Goal: Task Accomplishment & Management: Manage account settings

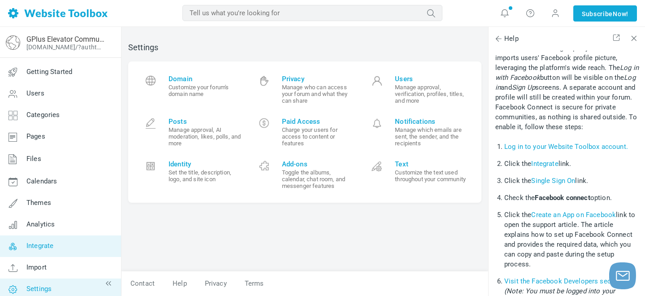
scroll to position [7, 0]
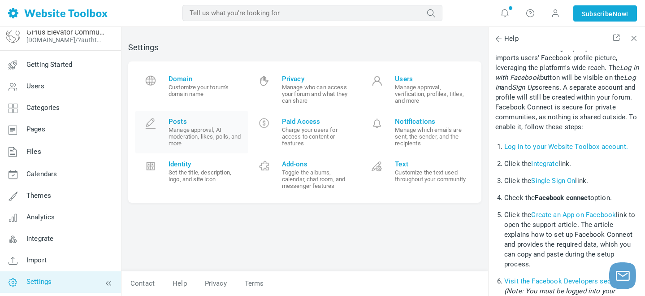
click at [181, 137] on small "Manage approval, AI moderation, likes, polls, and more" at bounding box center [204, 136] width 73 height 20
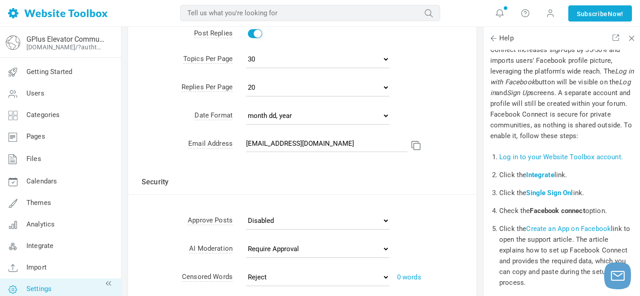
scroll to position [129, 0]
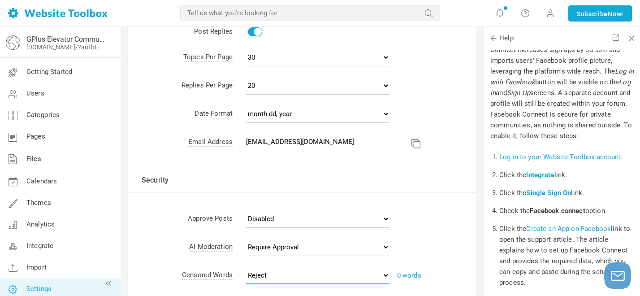
click at [280, 271] on select "Reject Require Approval" at bounding box center [317, 275] width 143 height 18
click at [414, 272] on link "0 words" at bounding box center [409, 275] width 24 height 8
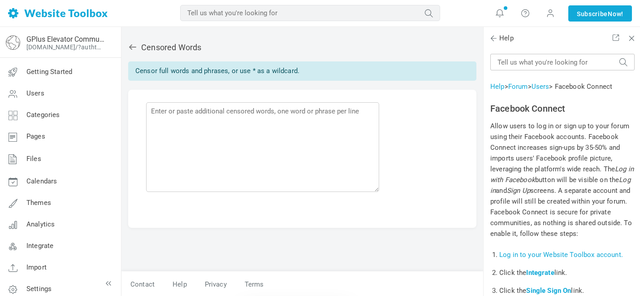
scroll to position [98, 0]
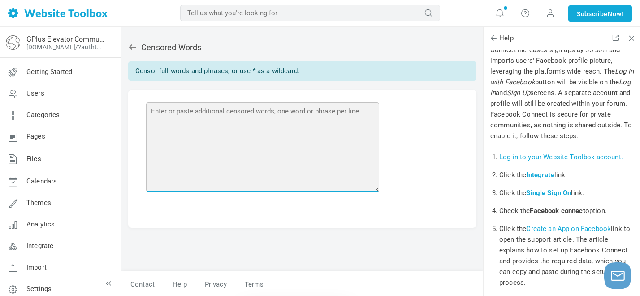
click at [265, 123] on textarea at bounding box center [262, 147] width 233 height 90
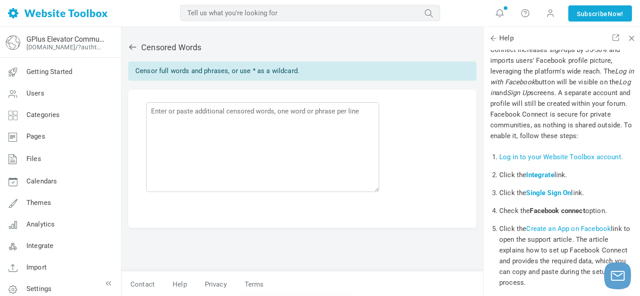
click at [129, 49] on icon at bounding box center [132, 47] width 9 height 9
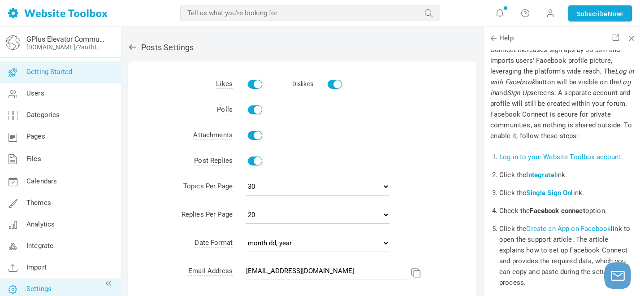
click at [73, 69] on link "Getting Started" at bounding box center [60, 72] width 121 height 22
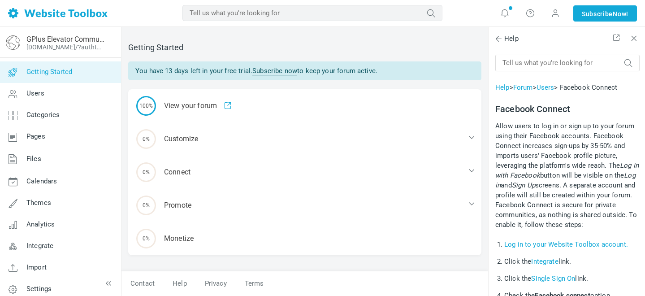
scroll to position [98, 0]
